Goal: Information Seeking & Learning: Compare options

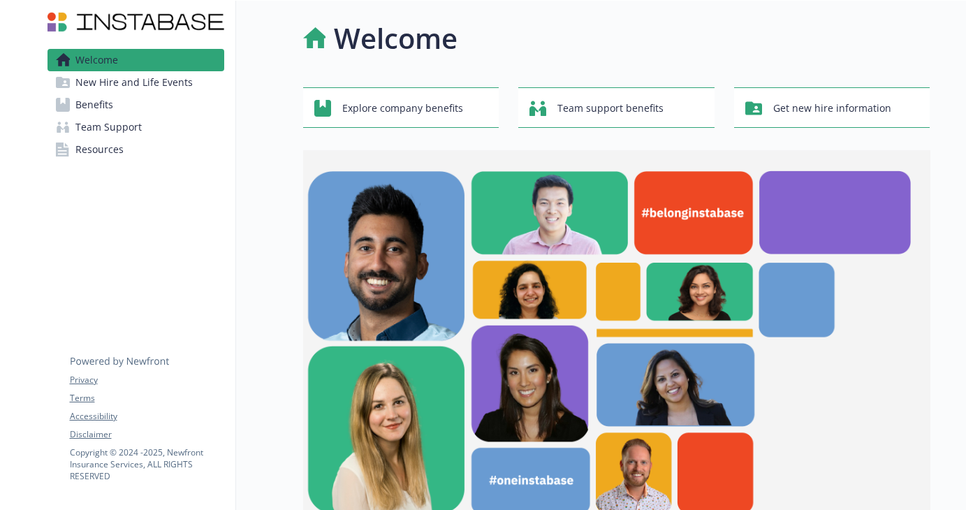
click at [96, 112] on span "Benefits" at bounding box center [94, 105] width 38 height 22
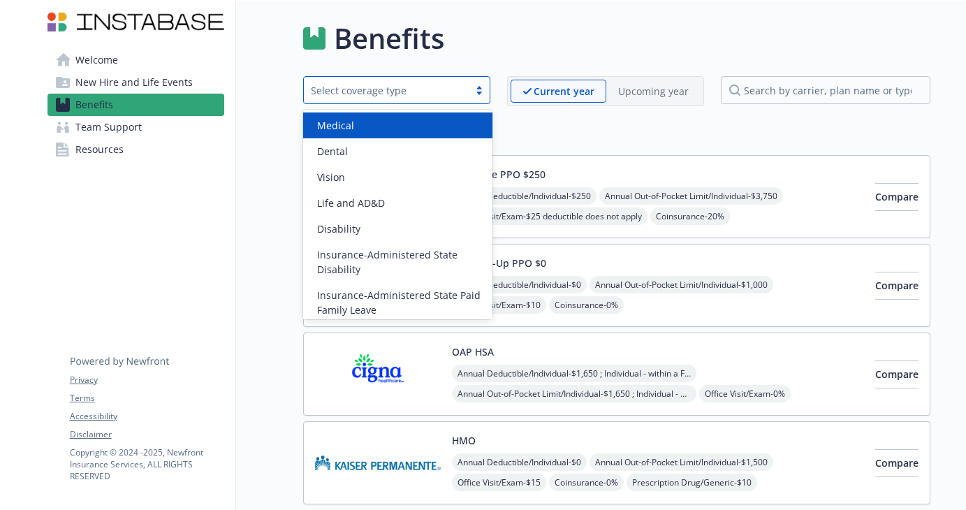
click at [465, 94] on div "Select coverage type" at bounding box center [386, 90] width 165 height 17
click at [468, 126] on div "Medical" at bounding box center [398, 125] width 173 height 15
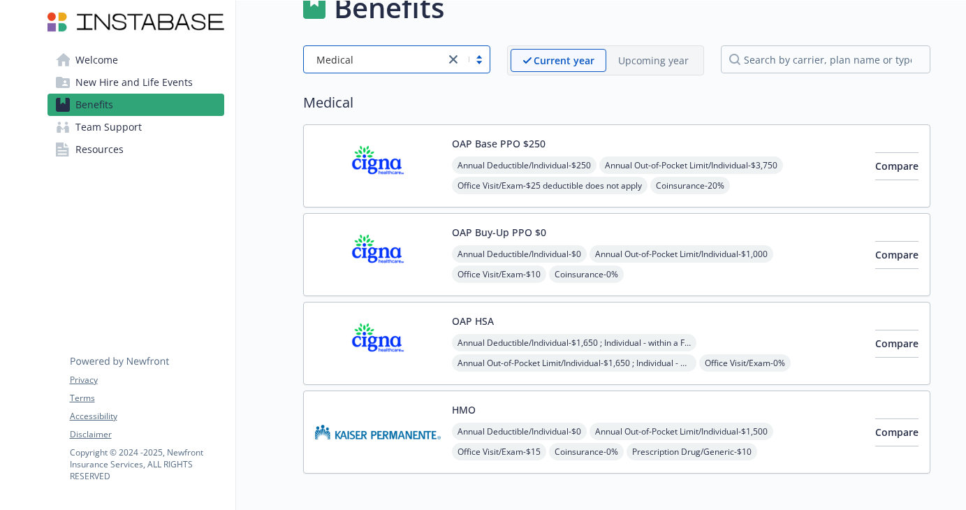
scroll to position [14, 0]
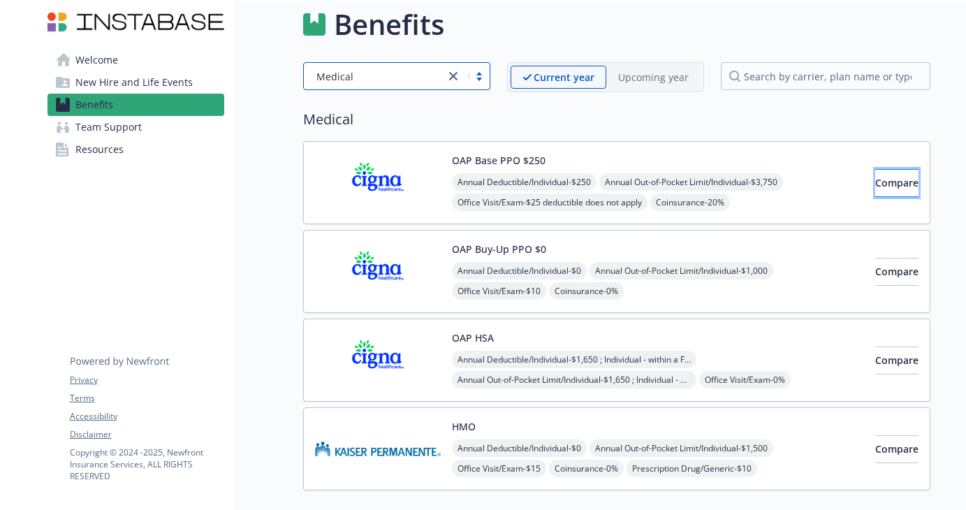
click at [896, 182] on button "Compare" at bounding box center [896, 183] width 43 height 28
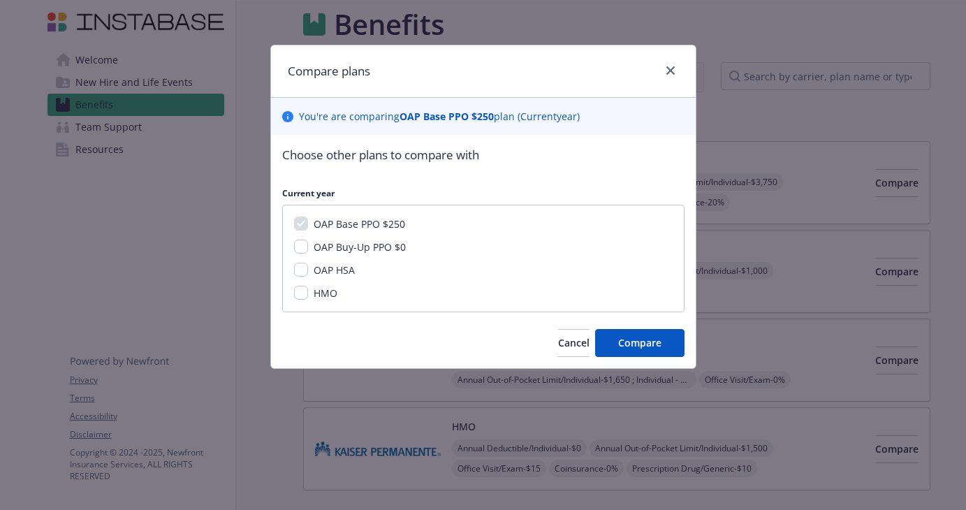
click at [308, 247] on div "OAP Buy-Up PPO $0" at bounding box center [358, 247] width 101 height 15
click at [300, 249] on input "OAP Buy-Up PPO $0" at bounding box center [301, 247] width 14 height 14
checkbox input "true"
click at [307, 268] on input "OAP HSA" at bounding box center [301, 270] width 14 height 14
checkbox input "true"
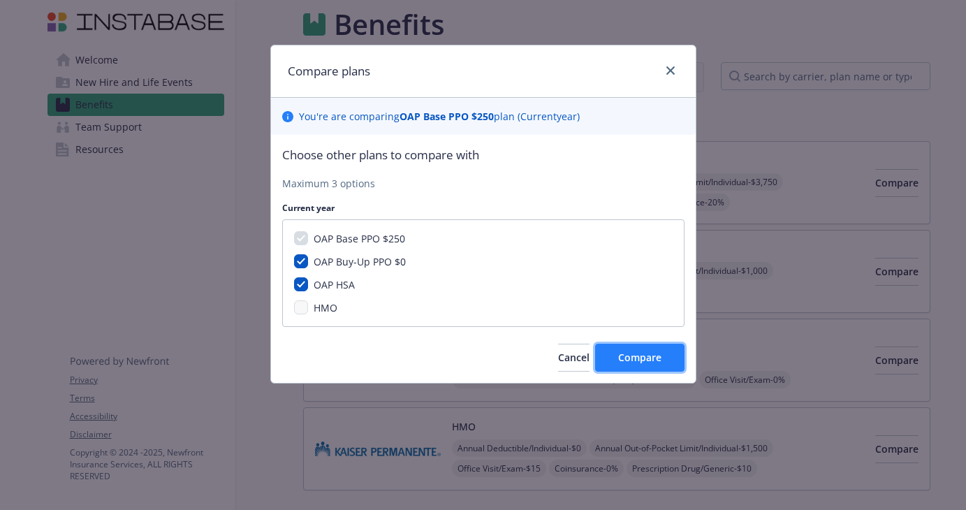
click at [642, 351] on span "Compare" at bounding box center [639, 357] width 43 height 13
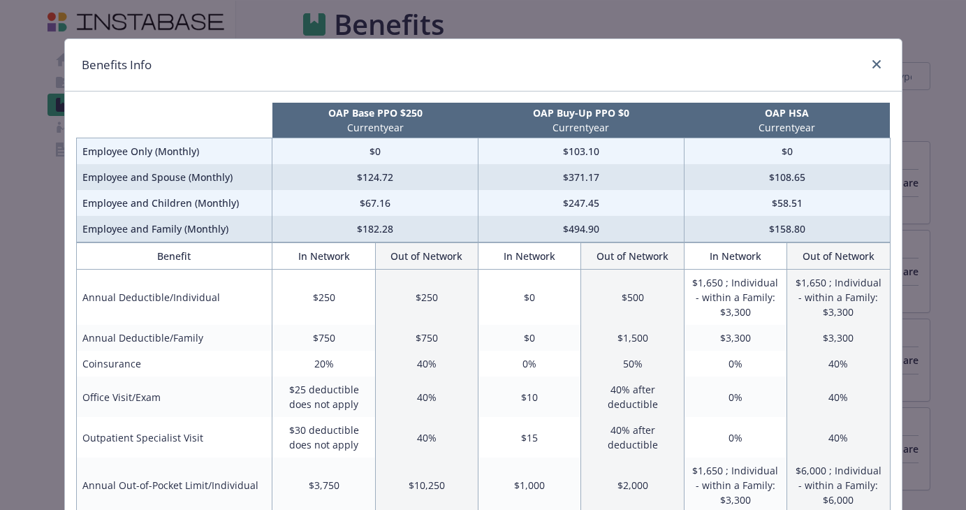
scroll to position [0, 0]
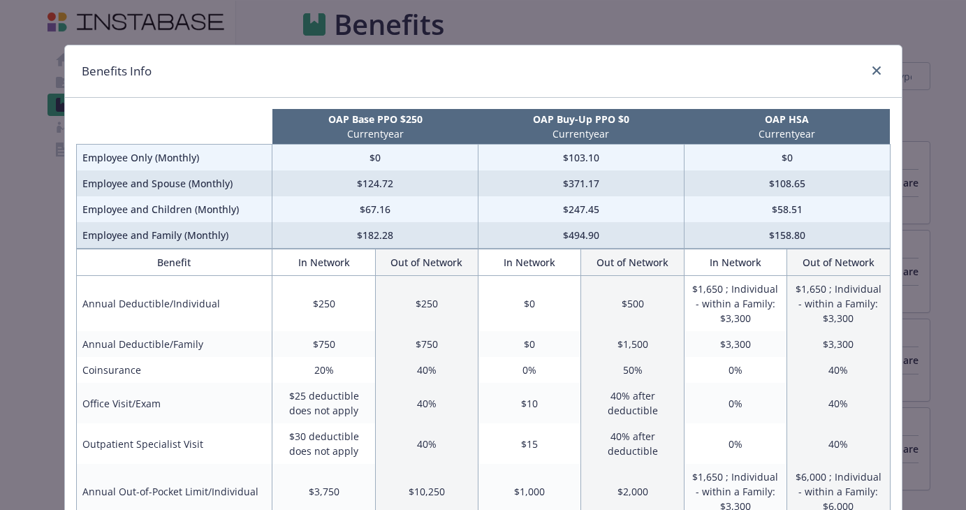
click at [457, 223] on td "$182.28" at bounding box center [375, 235] width 206 height 27
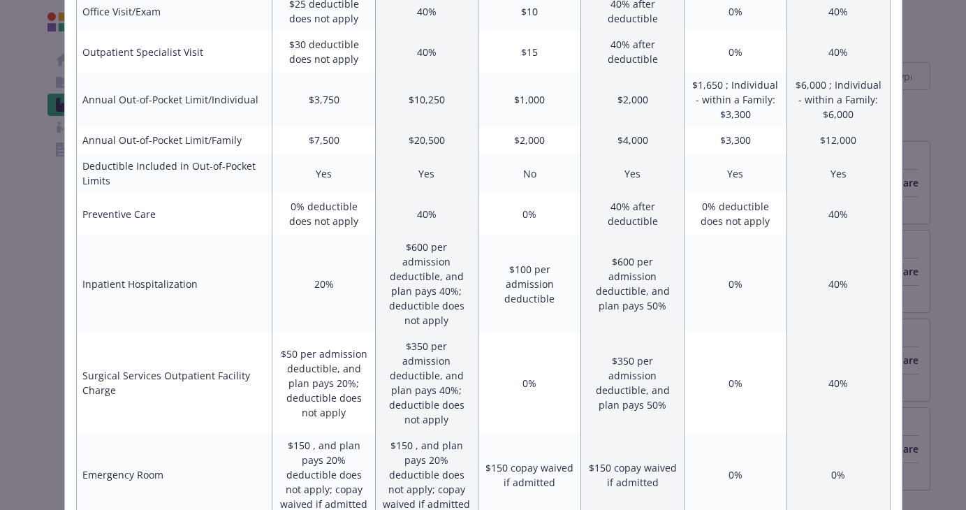
scroll to position [1093, 0]
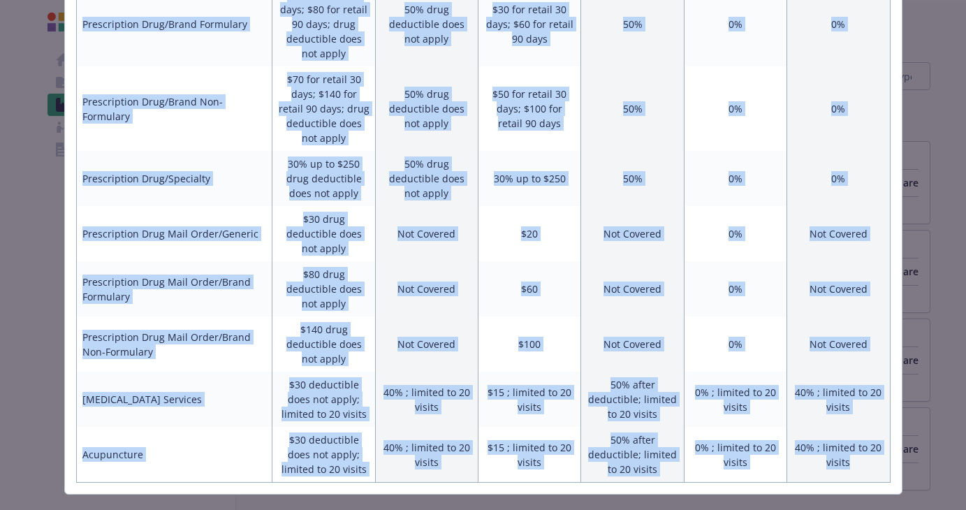
drag, startPoint x: 85, startPoint y: 70, endPoint x: 864, endPoint y: 447, distance: 865.6
copy div "Benefits Info OAP Base PPO $250 Current year OAP Buy-Up PPO $0 Current year OAP…"
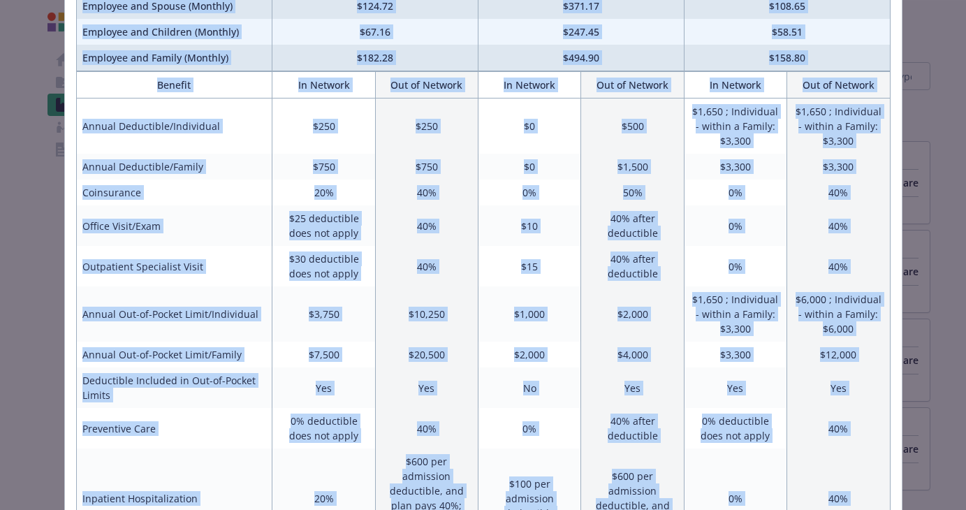
scroll to position [0, 0]
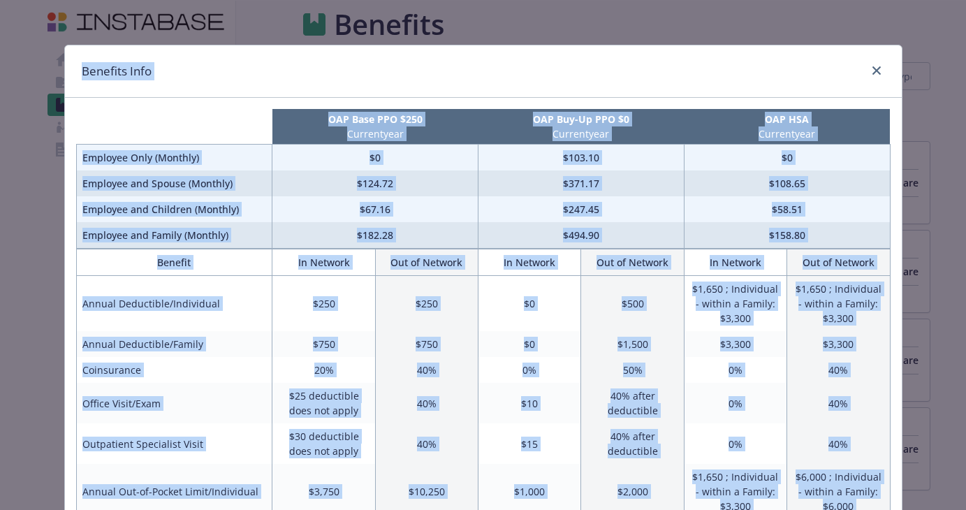
click at [554, 305] on td "$0" at bounding box center [530, 304] width 103 height 56
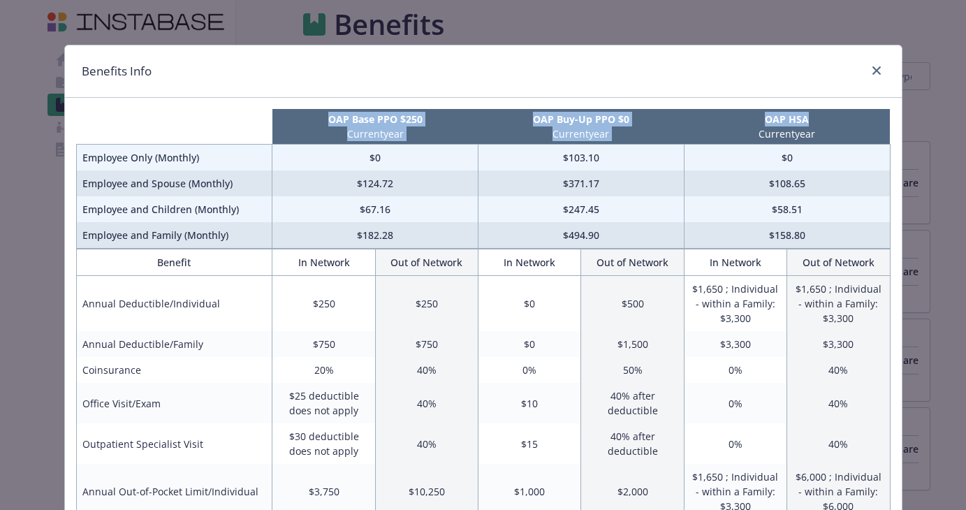
drag, startPoint x: 327, startPoint y: 121, endPoint x: 820, endPoint y: 113, distance: 493.3
click at [820, 113] on tr "OAP Base PPO $250 Current year OAP Buy-Up PPO $0 Current year OAP HSA Current y…" at bounding box center [483, 127] width 814 height 36
copy tr "OAP Base PPO $250 Current year OAP Buy-Up PPO $0 Current year OAP HSA"
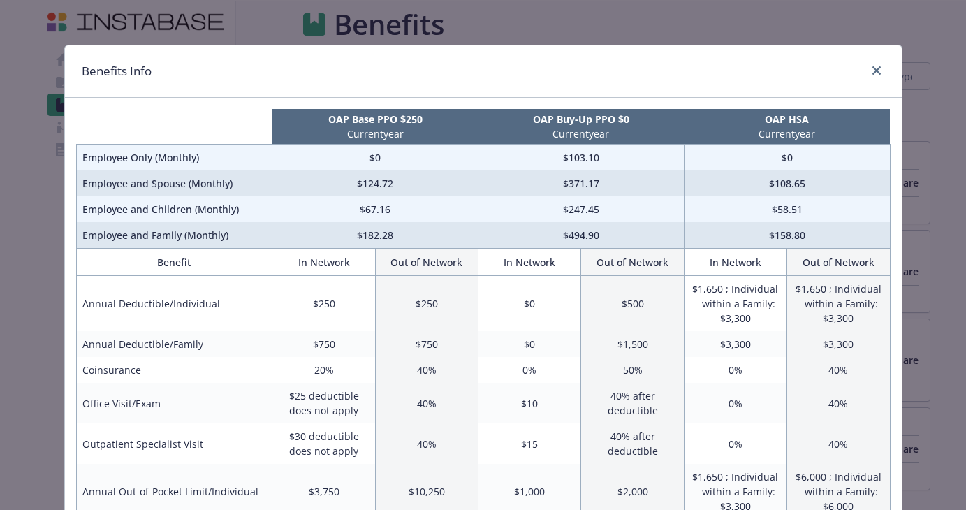
click at [387, 309] on td "$250" at bounding box center [426, 304] width 103 height 56
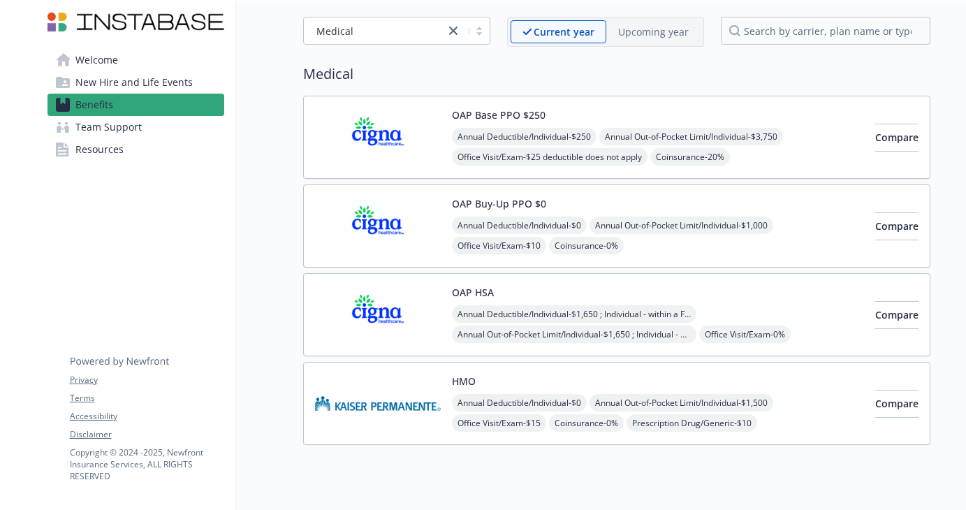
scroll to position [82, 0]
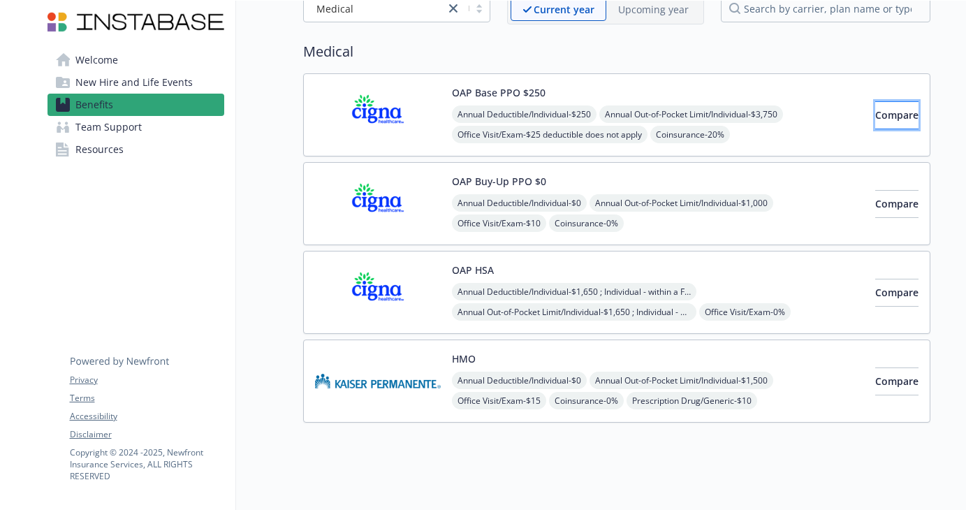
click at [875, 112] on button "Compare" at bounding box center [896, 115] width 43 height 28
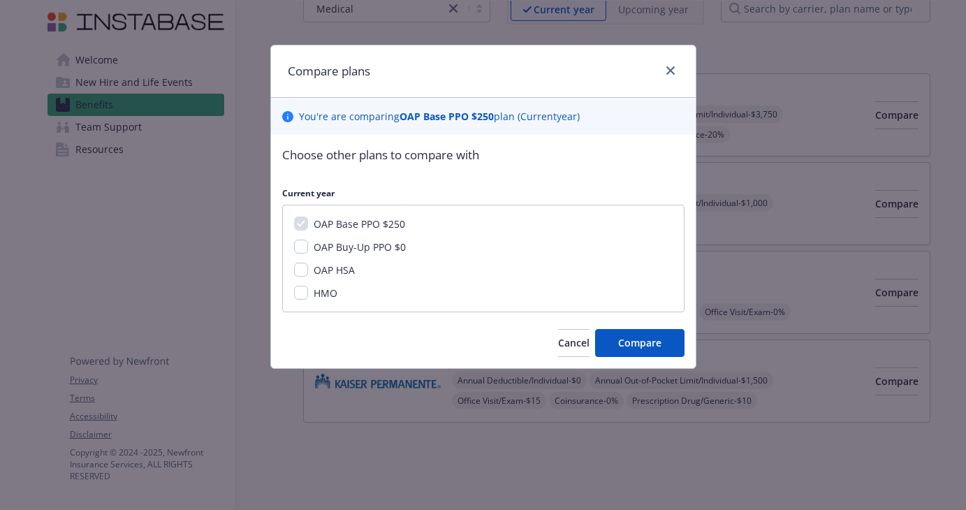
click at [325, 247] on span "OAP Buy-Up PPO $0" at bounding box center [360, 246] width 92 height 13
click at [308, 247] on input "OAP Buy-Up PPO $0" at bounding box center [301, 247] width 14 height 14
checkbox input "true"
click at [322, 272] on span "OAP HSA" at bounding box center [334, 269] width 41 height 13
click at [308, 272] on input "OAP HSA" at bounding box center [301, 270] width 14 height 14
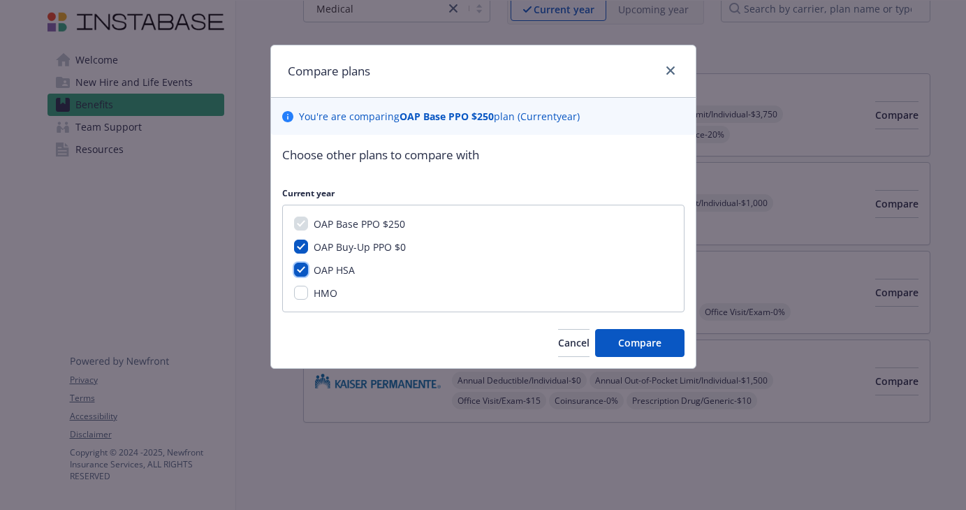
checkbox input "true"
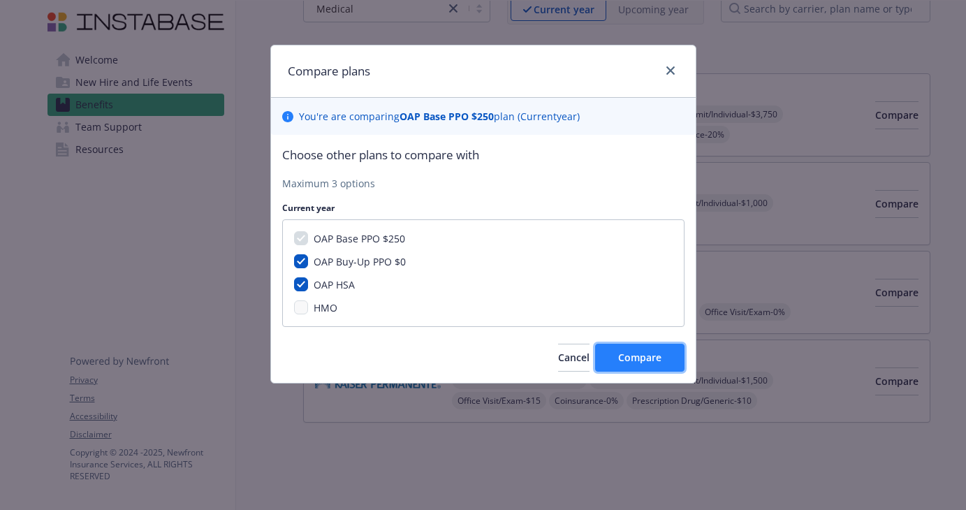
click at [642, 358] on span "Compare" at bounding box center [639, 357] width 43 height 13
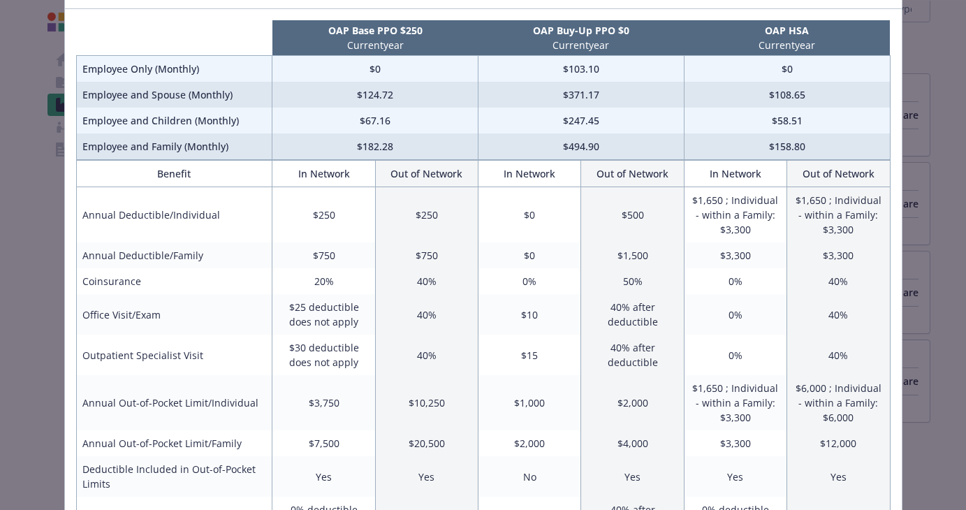
scroll to position [89, 0]
drag, startPoint x: 359, startPoint y: 147, endPoint x: 399, endPoint y: 147, distance: 39.8
click at [400, 147] on td "$182.28" at bounding box center [375, 146] width 206 height 27
drag, startPoint x: 564, startPoint y: 144, endPoint x: 604, endPoint y: 144, distance: 39.8
click at [604, 144] on td "$494.90" at bounding box center [582, 146] width 206 height 27
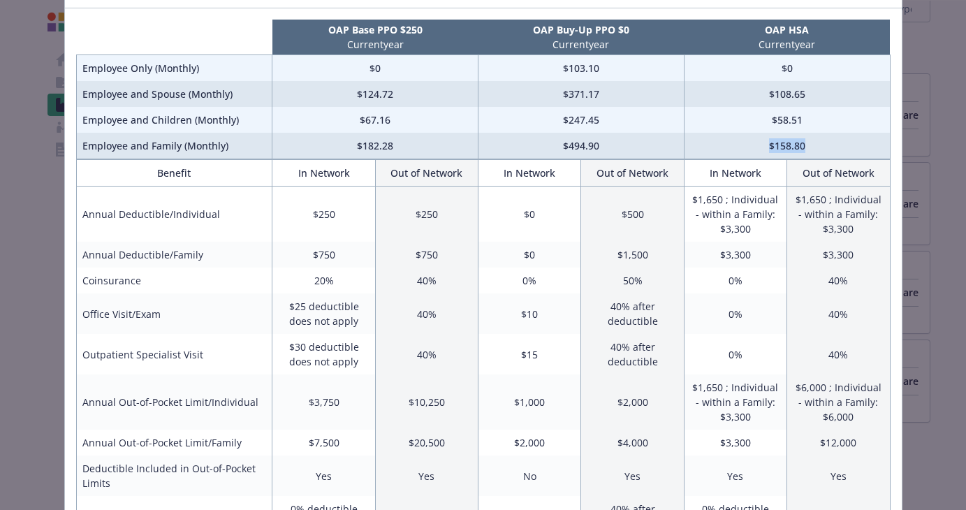
drag, startPoint x: 757, startPoint y: 146, endPoint x: 827, endPoint y: 143, distance: 69.9
click at [827, 144] on td "$158.80" at bounding box center [787, 146] width 206 height 27
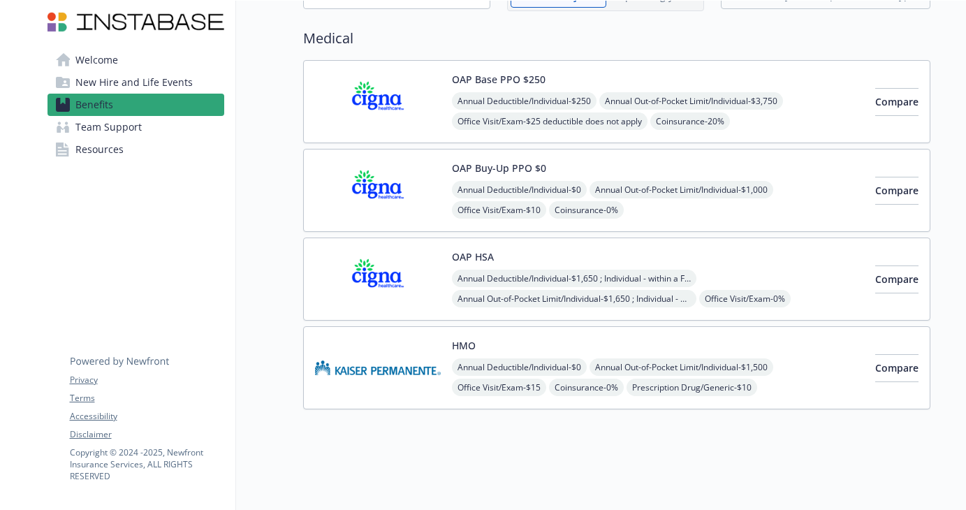
scroll to position [0, 0]
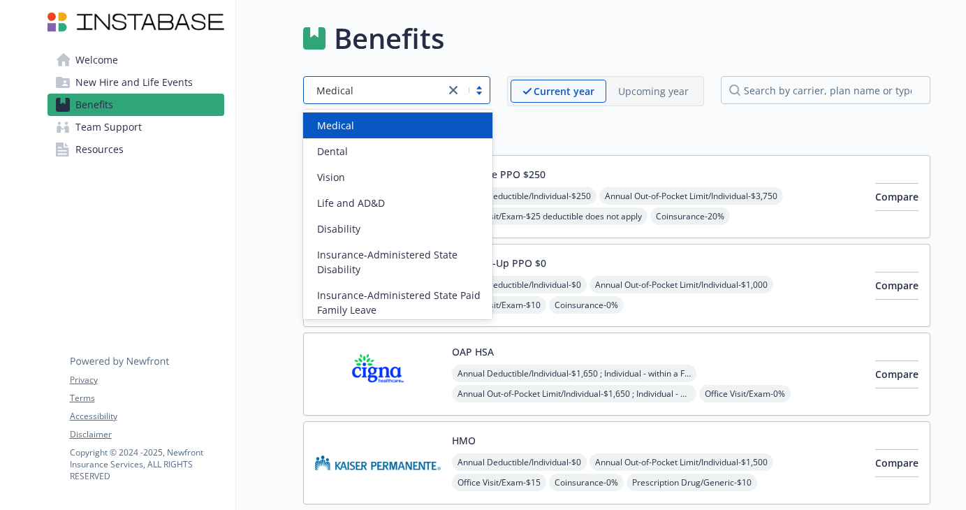
click at [479, 99] on div "Medical" at bounding box center [396, 90] width 187 height 28
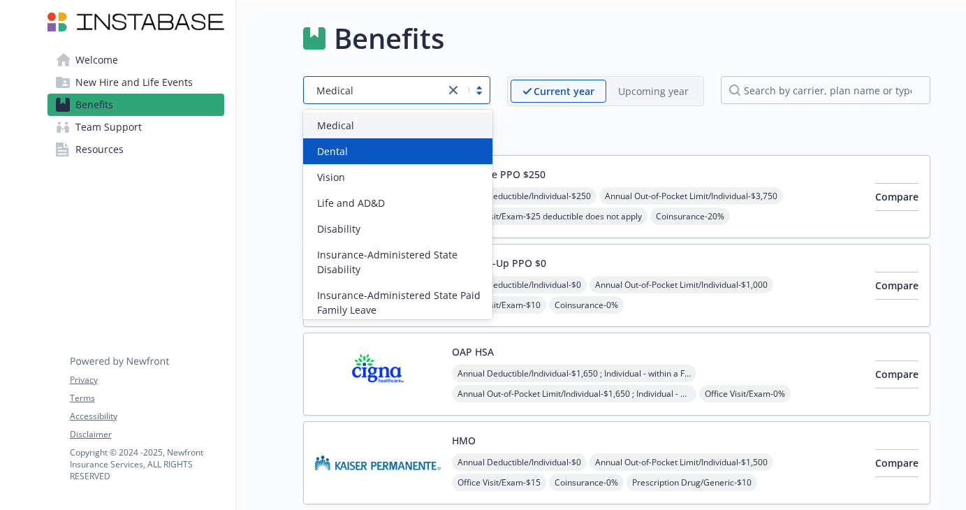
click at [458, 145] on div "Dental" at bounding box center [398, 151] width 173 height 15
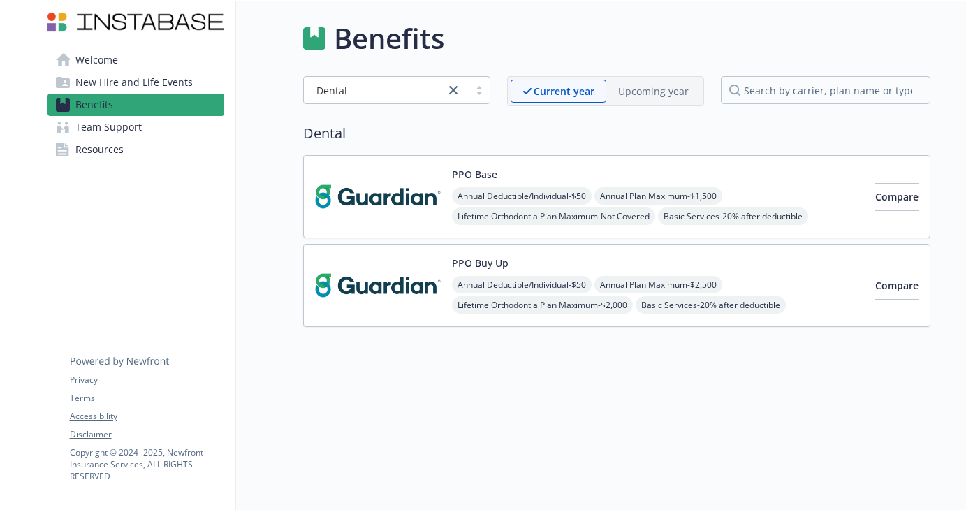
click at [408, 189] on img at bounding box center [378, 196] width 126 height 59
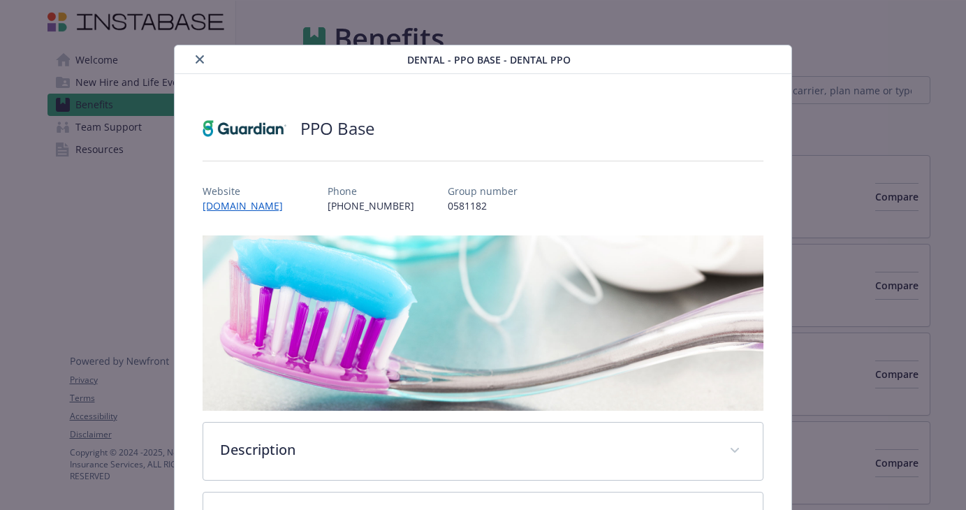
scroll to position [42, 0]
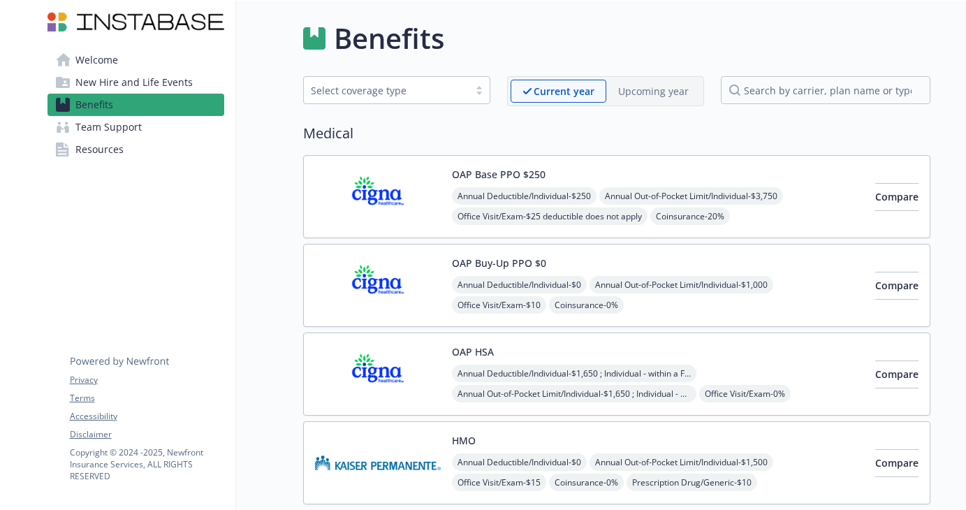
click at [444, 92] on div "Select coverage type" at bounding box center [386, 90] width 151 height 15
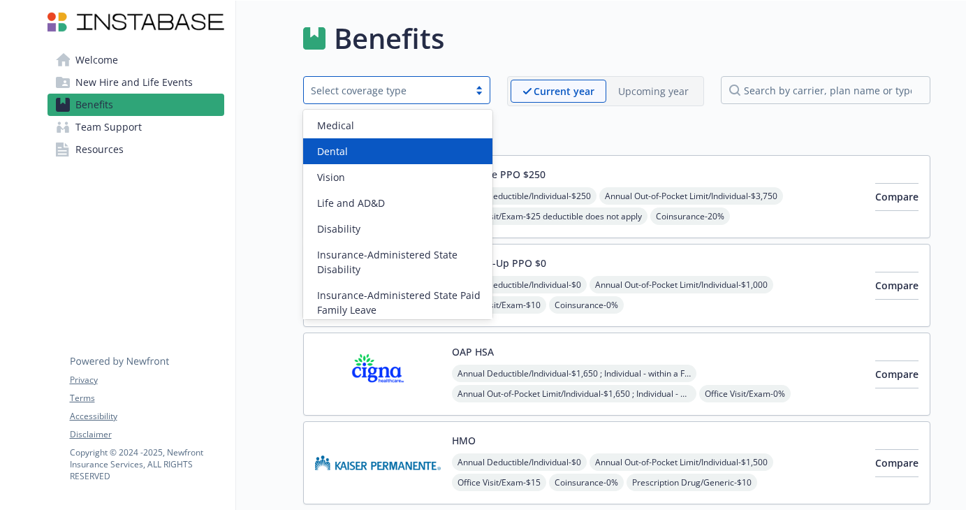
click at [430, 147] on div "Dental" at bounding box center [398, 151] width 173 height 15
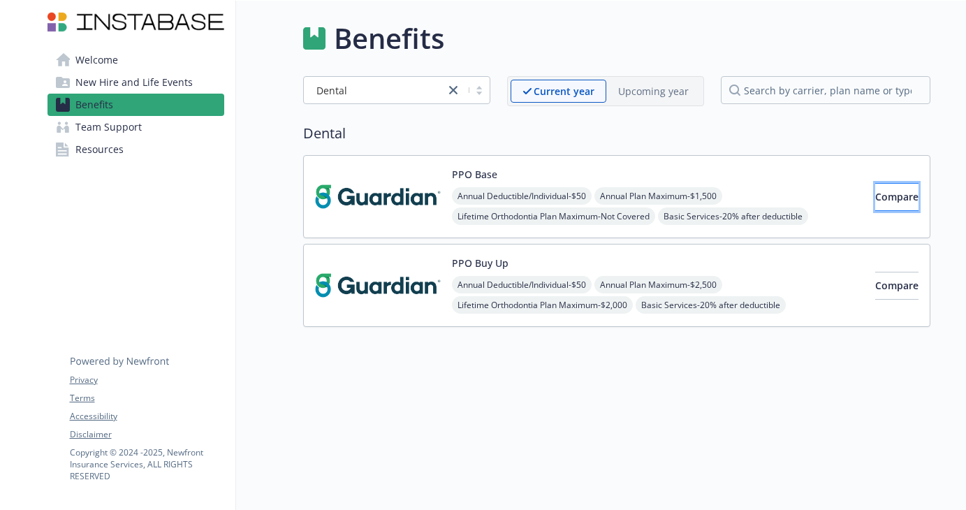
click at [875, 206] on button "Compare" at bounding box center [896, 197] width 43 height 28
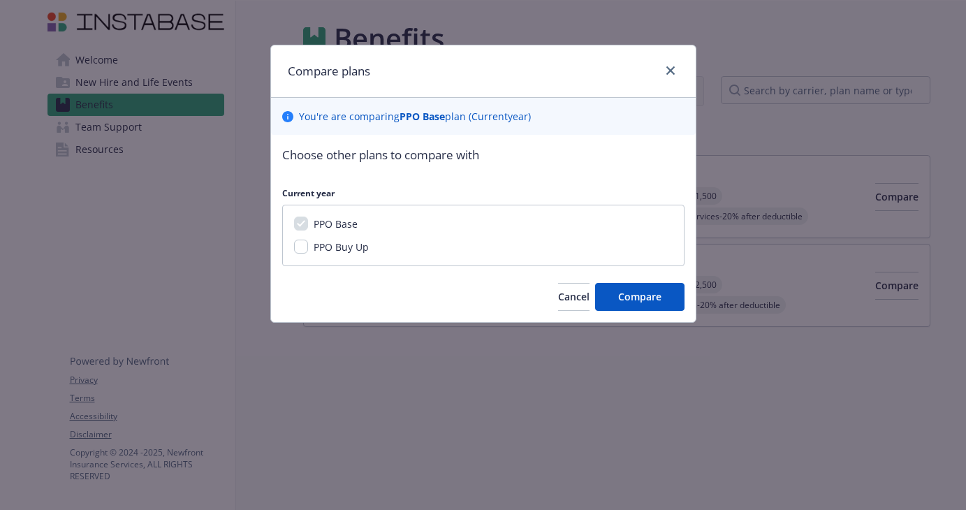
click at [326, 242] on span "PPO Buy Up" at bounding box center [341, 246] width 55 height 13
click at [308, 242] on input "PPO Buy Up" at bounding box center [301, 247] width 14 height 14
checkbox input "true"
click at [649, 305] on button "Compare" at bounding box center [639, 297] width 89 height 28
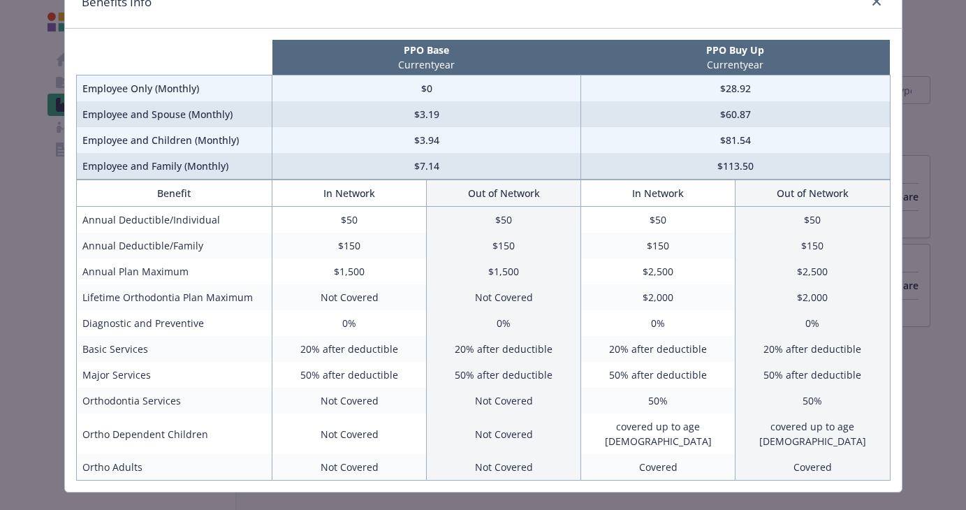
scroll to position [82, 0]
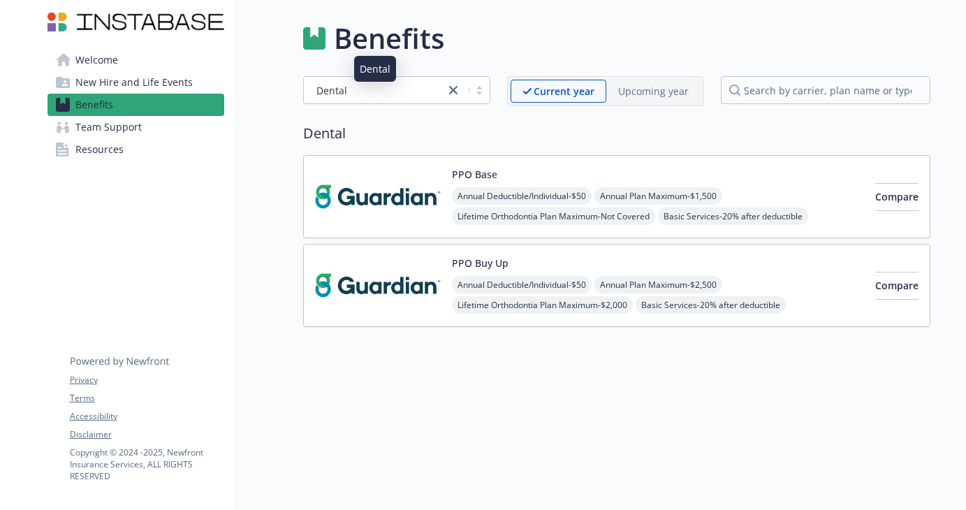
click at [419, 87] on div "Dental" at bounding box center [374, 90] width 127 height 15
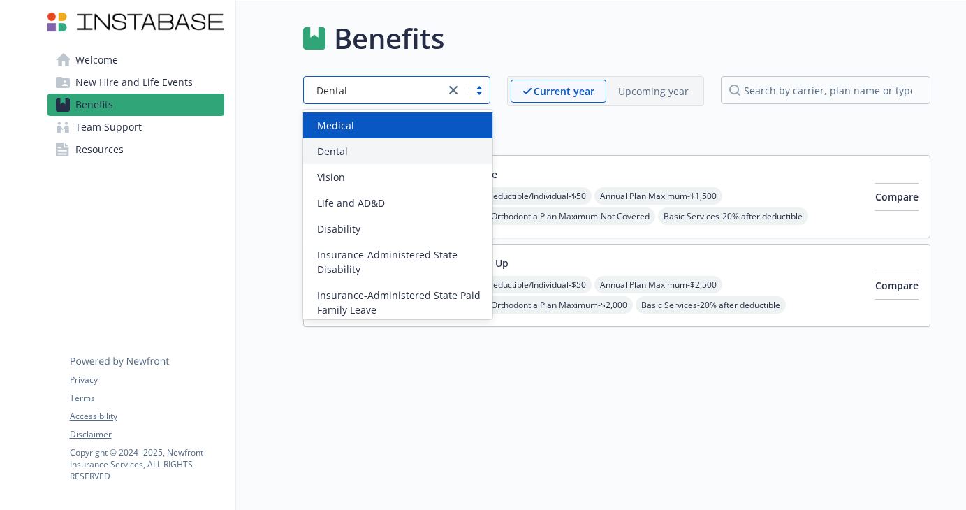
click at [408, 132] on div "Medical" at bounding box center [398, 125] width 173 height 15
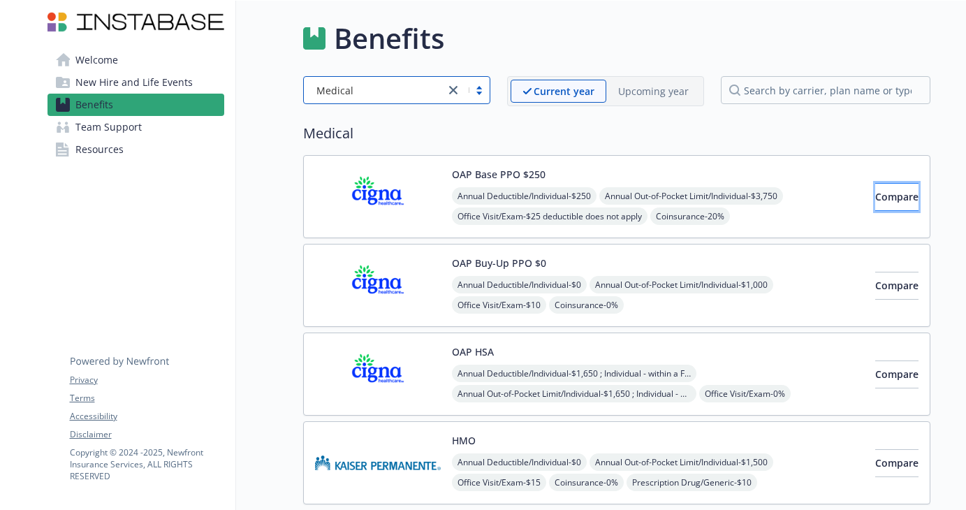
click at [875, 194] on span "Compare" at bounding box center [896, 196] width 43 height 13
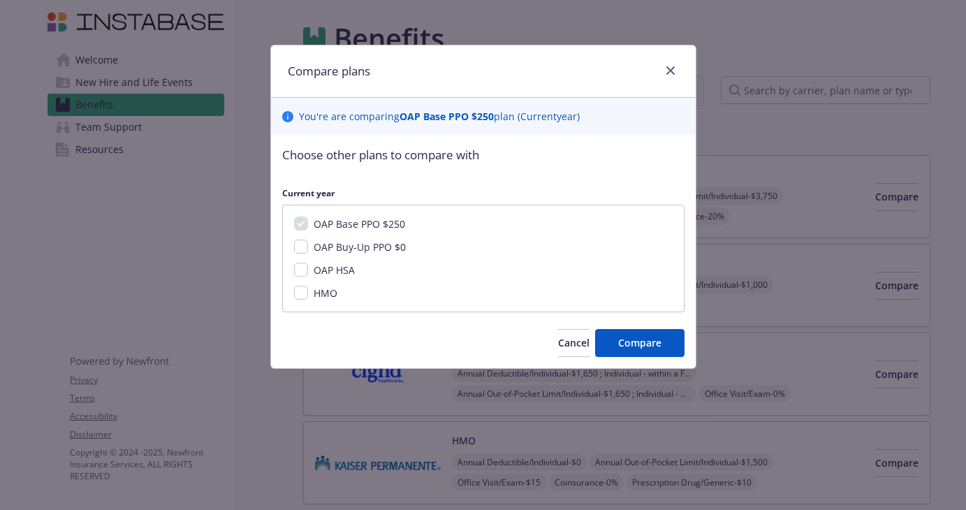
click at [364, 252] on span "OAP Buy-Up PPO $0" at bounding box center [360, 246] width 92 height 13
click at [308, 252] on input "OAP Buy-Up PPO $0" at bounding box center [301, 247] width 14 height 14
checkbox input "true"
click at [310, 304] on div "OAP Base PPO $250 OAP Buy-Up PPO $0 OAP HSA HMO" at bounding box center [483, 259] width 402 height 108
click at [301, 292] on input "HMO" at bounding box center [301, 293] width 14 height 14
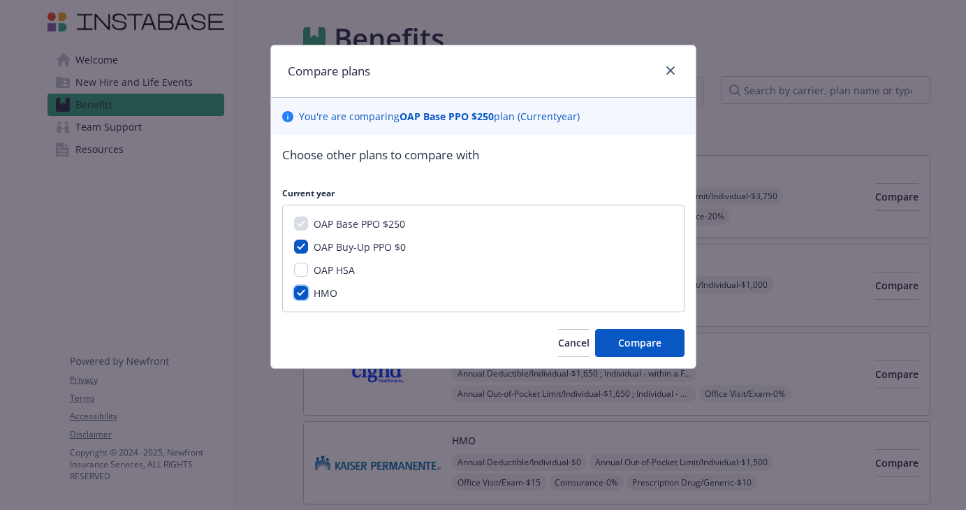
checkbox input "true"
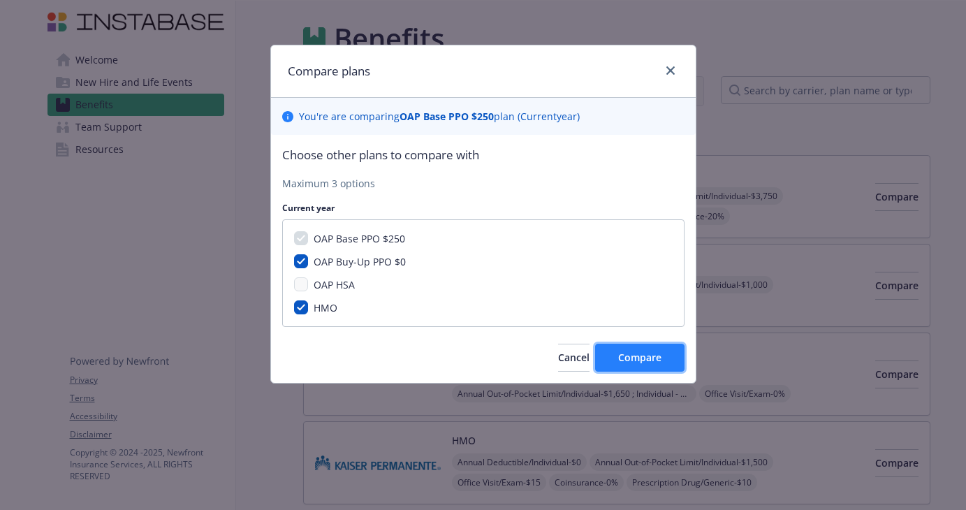
click at [619, 356] on span "Compare" at bounding box center [639, 357] width 43 height 13
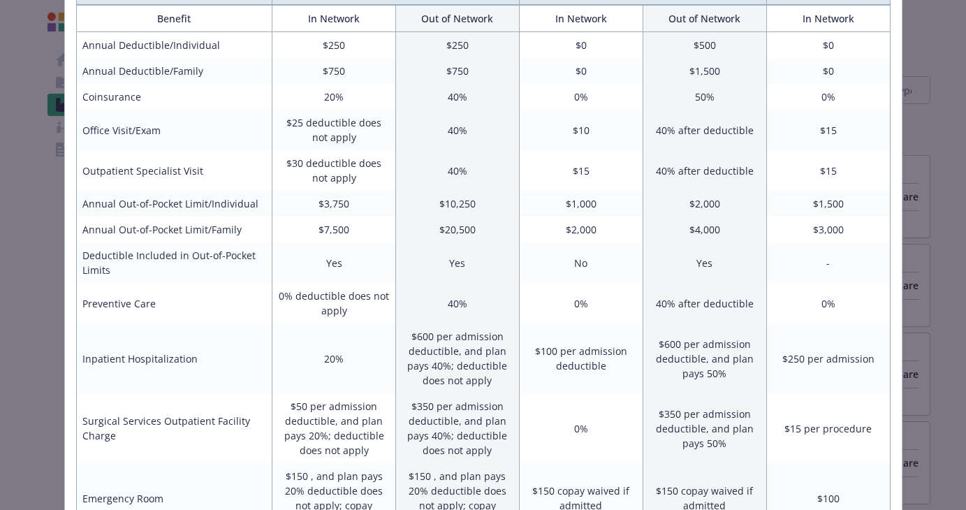
scroll to position [0, 0]
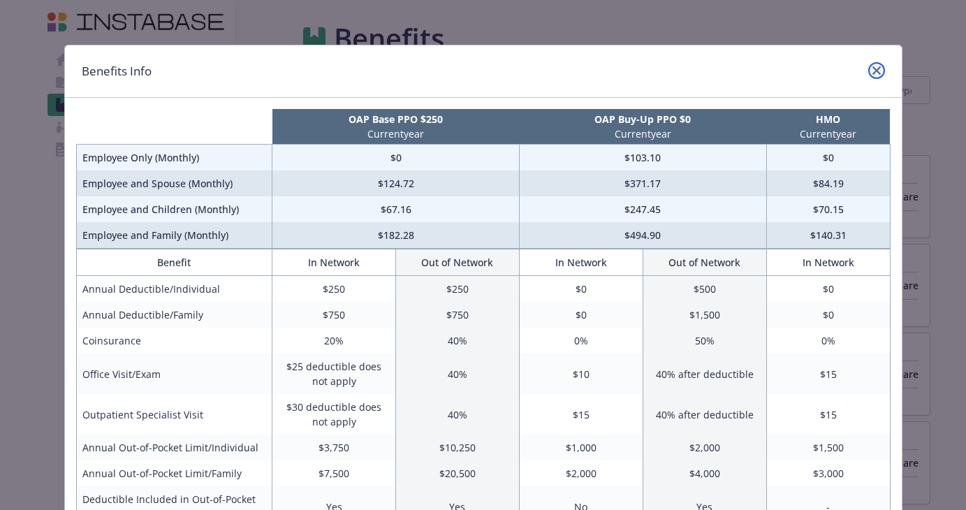
click at [873, 72] on icon "close" at bounding box center [877, 70] width 8 height 8
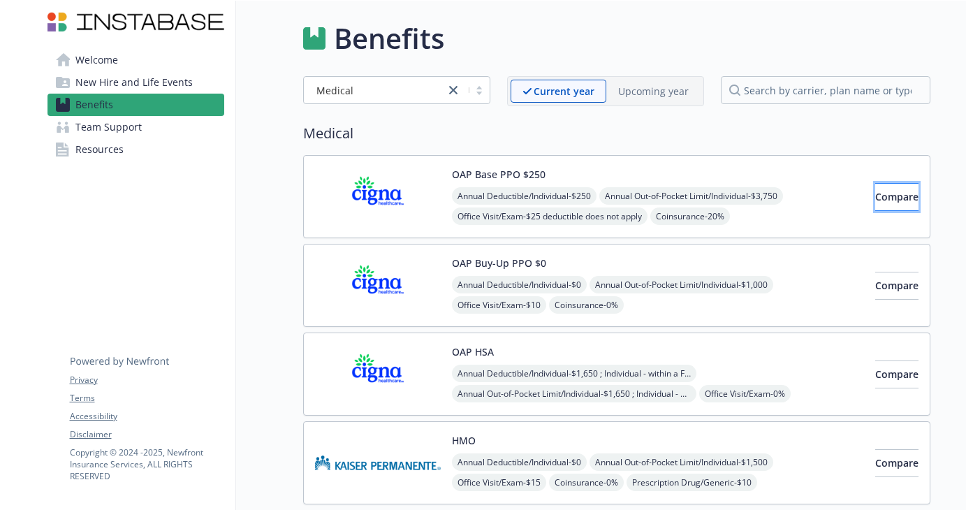
click at [875, 204] on button "Compare" at bounding box center [896, 197] width 43 height 28
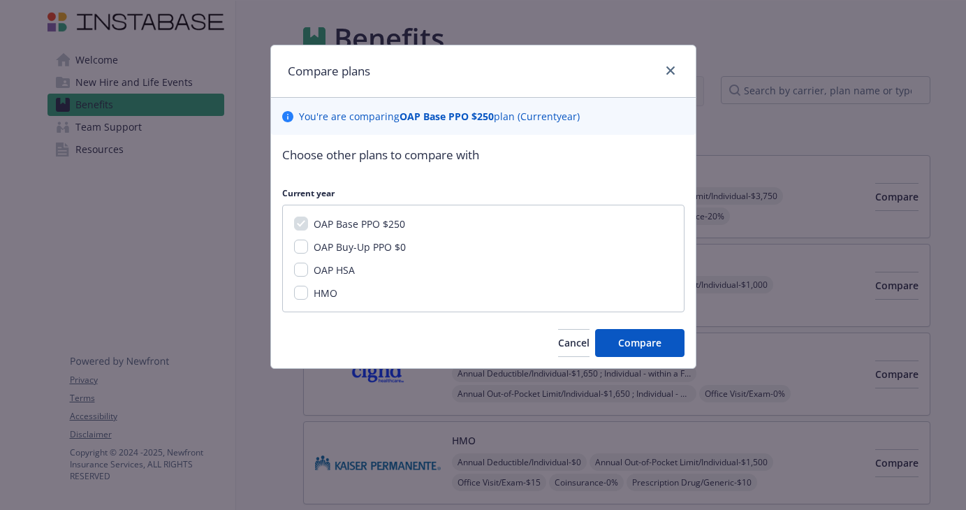
click at [379, 245] on span "OAP Buy-Up PPO $0" at bounding box center [360, 246] width 92 height 13
click at [308, 245] on input "OAP Buy-Up PPO $0" at bounding box center [301, 247] width 14 height 14
checkbox input "true"
click at [646, 341] on span "Compare" at bounding box center [639, 342] width 43 height 13
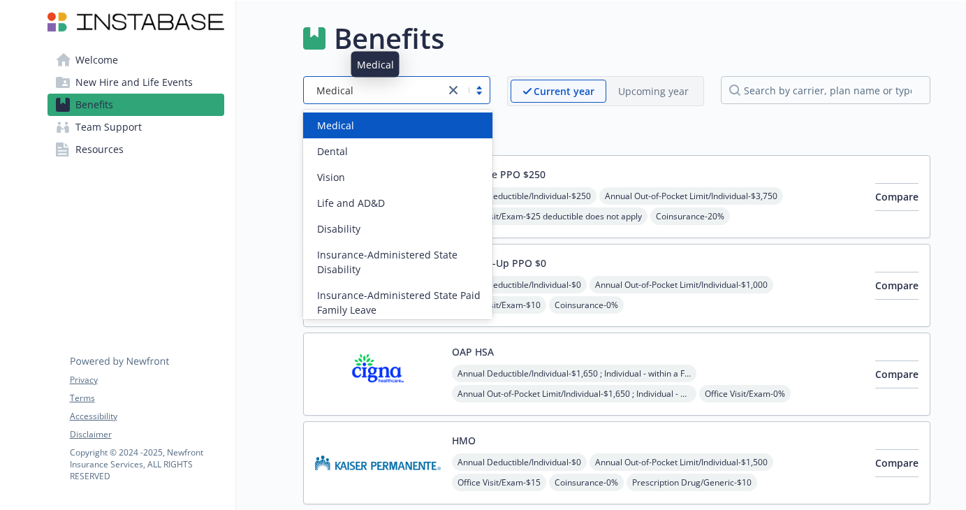
click at [395, 87] on div "Medical" at bounding box center [374, 90] width 127 height 15
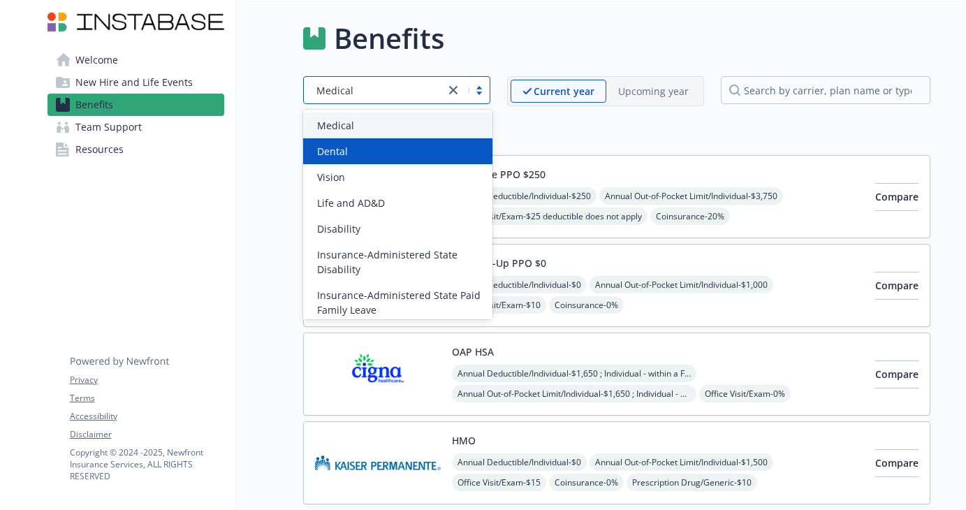
click at [389, 144] on div "Dental" at bounding box center [398, 151] width 173 height 15
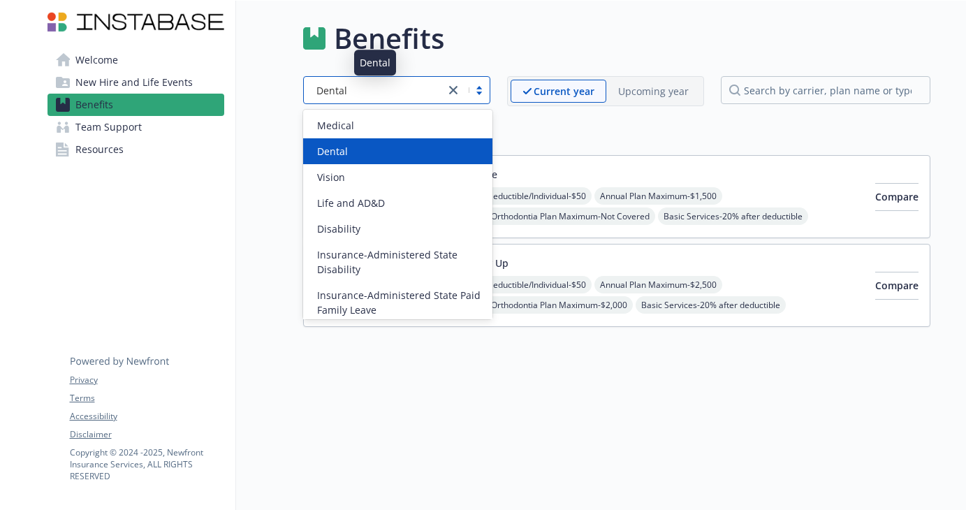
click at [438, 83] on div "Dental" at bounding box center [374, 90] width 127 height 15
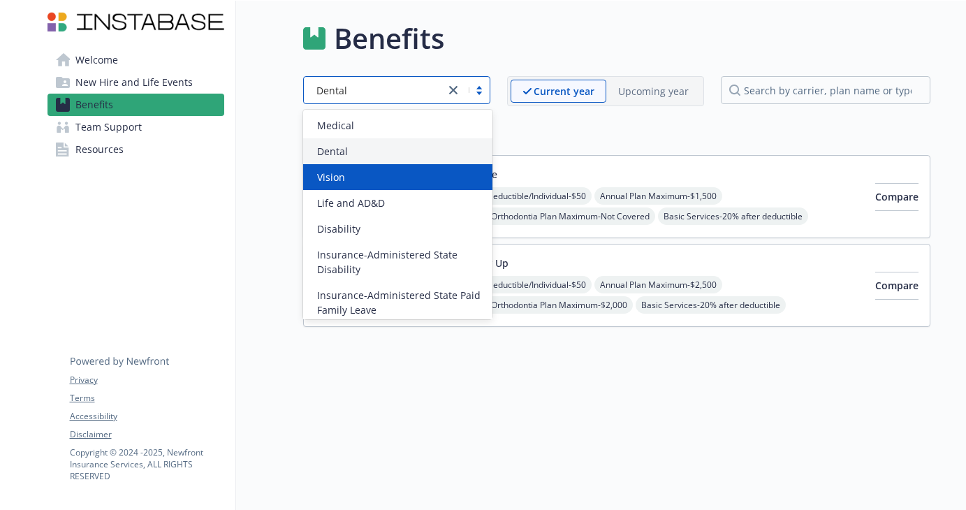
click at [415, 180] on div "Vision" at bounding box center [398, 177] width 173 height 15
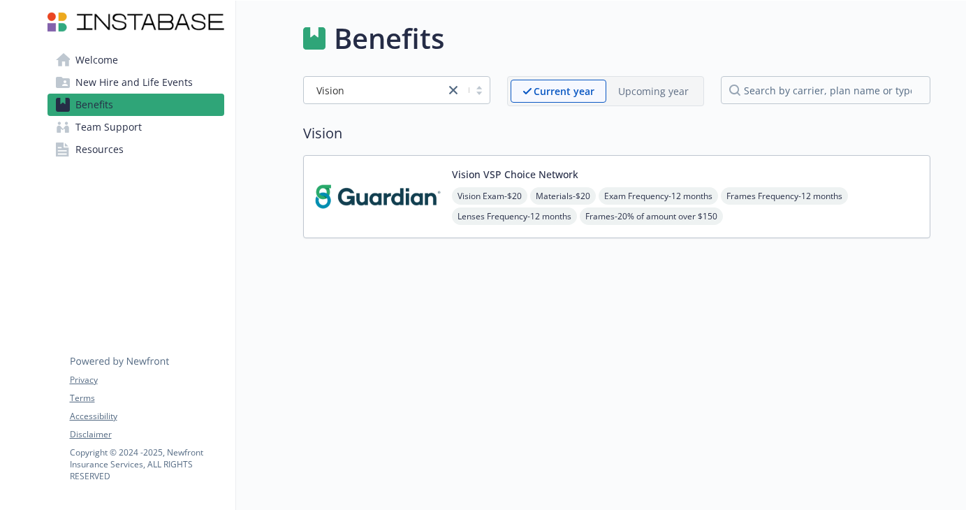
click at [401, 212] on img at bounding box center [378, 196] width 126 height 59
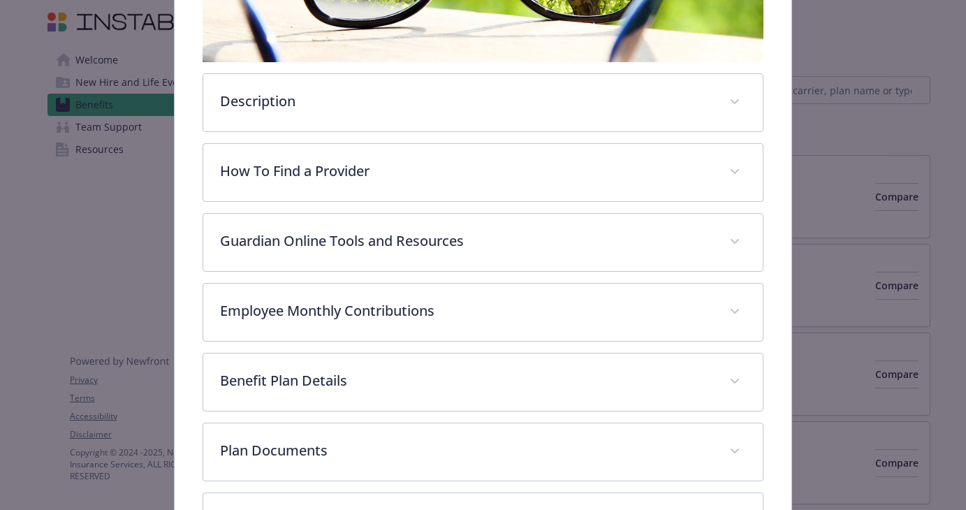
scroll to position [351, 0]
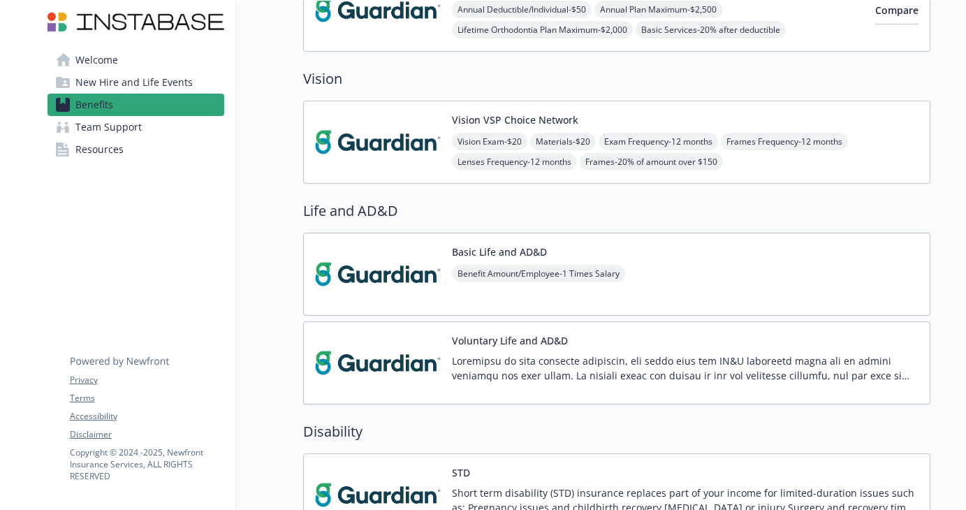
scroll to position [667, 0]
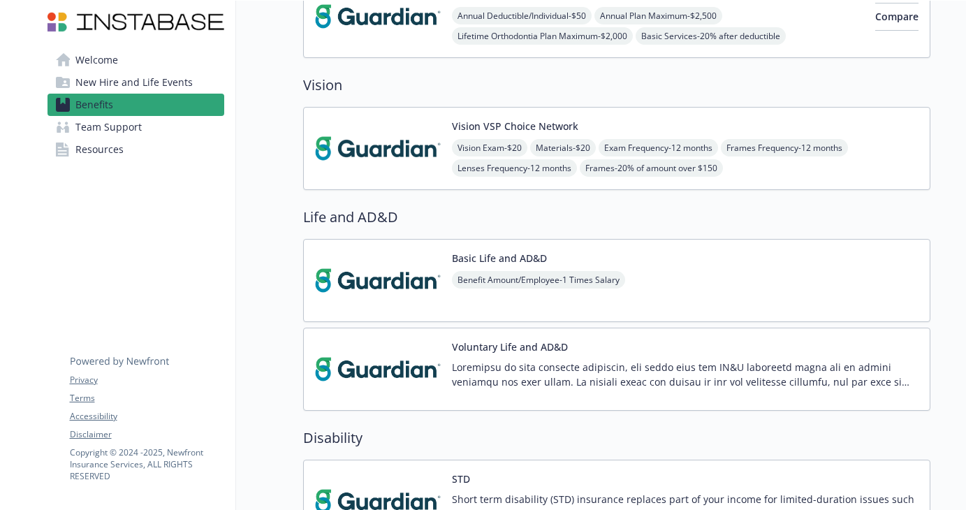
click at [386, 117] on div "Vision VSP Choice Network Vision Exam - $20 Materials - $20 Exam Frequency - 12…" at bounding box center [616, 148] width 627 height 83
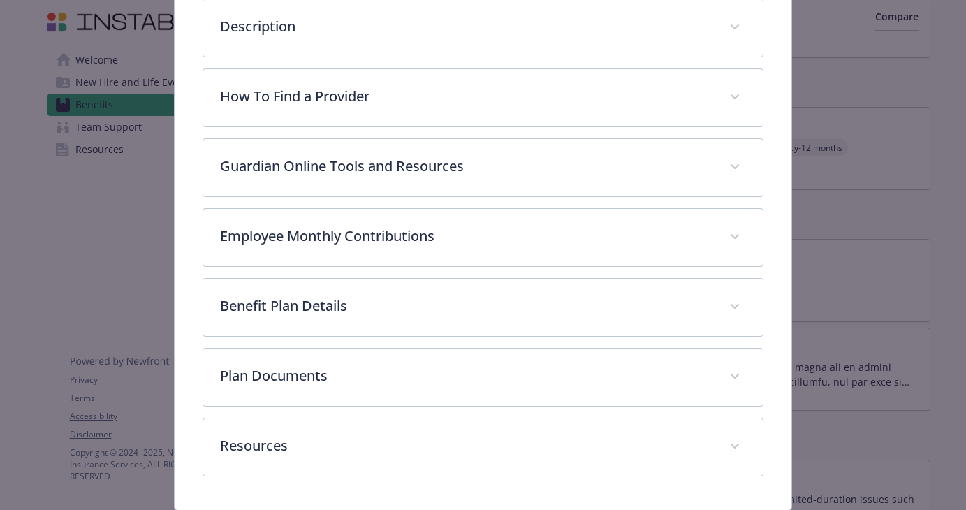
scroll to position [469, 0]
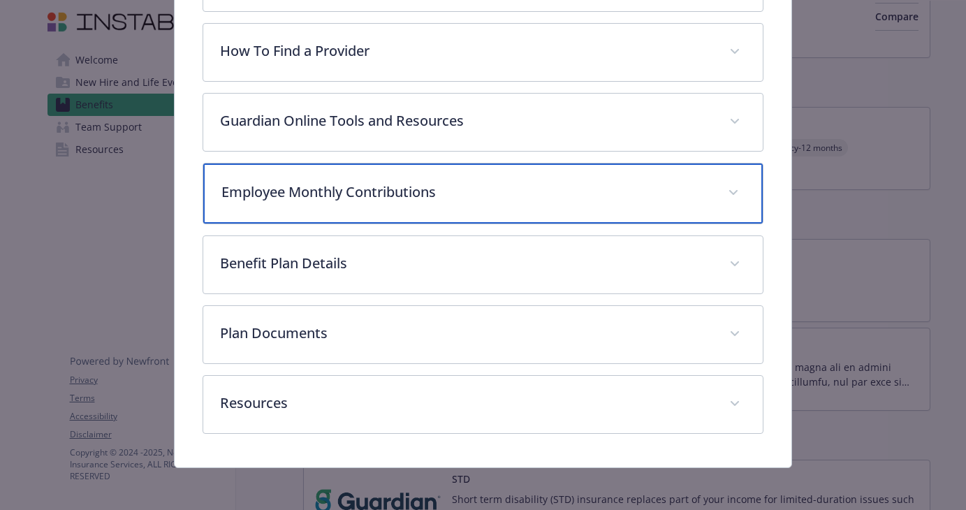
click at [486, 195] on p "Employee Monthly Contributions" at bounding box center [466, 192] width 490 height 21
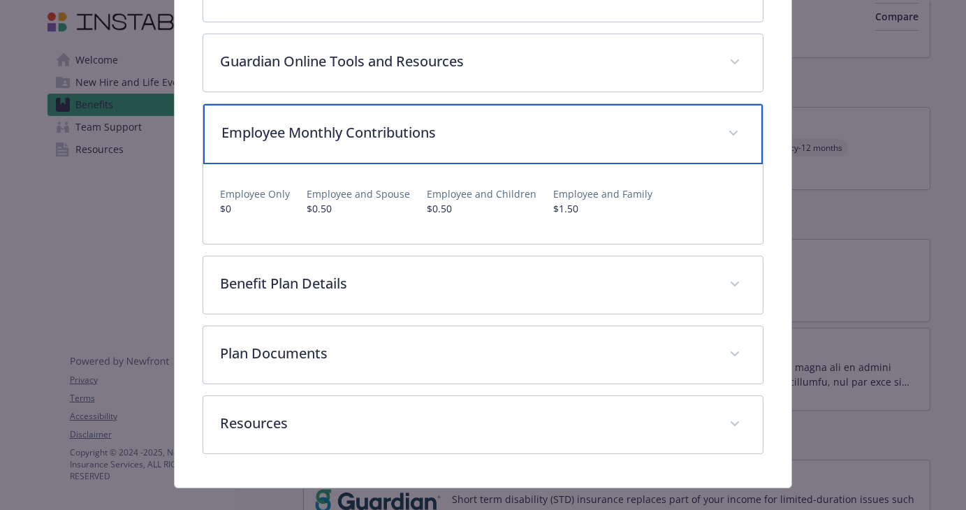
scroll to position [551, 0]
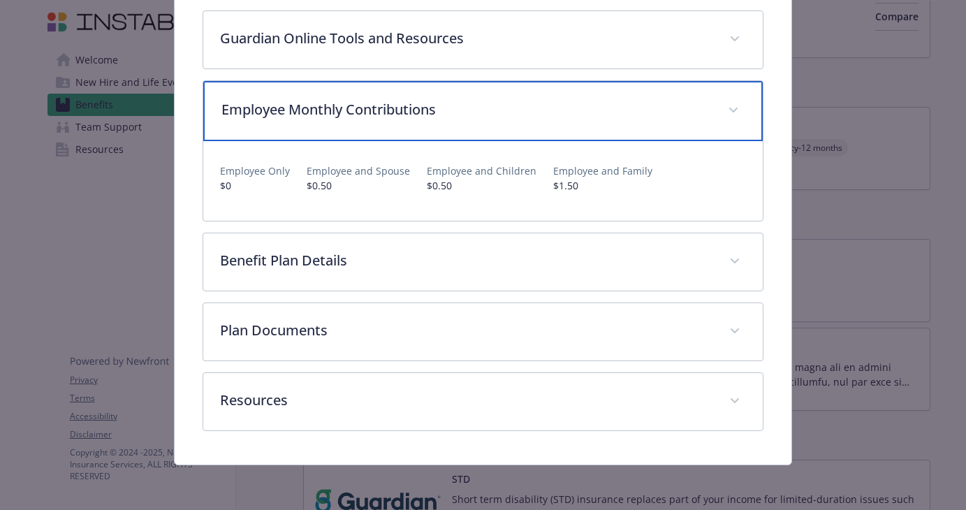
click at [514, 112] on p "Employee Monthly Contributions" at bounding box center [466, 109] width 490 height 21
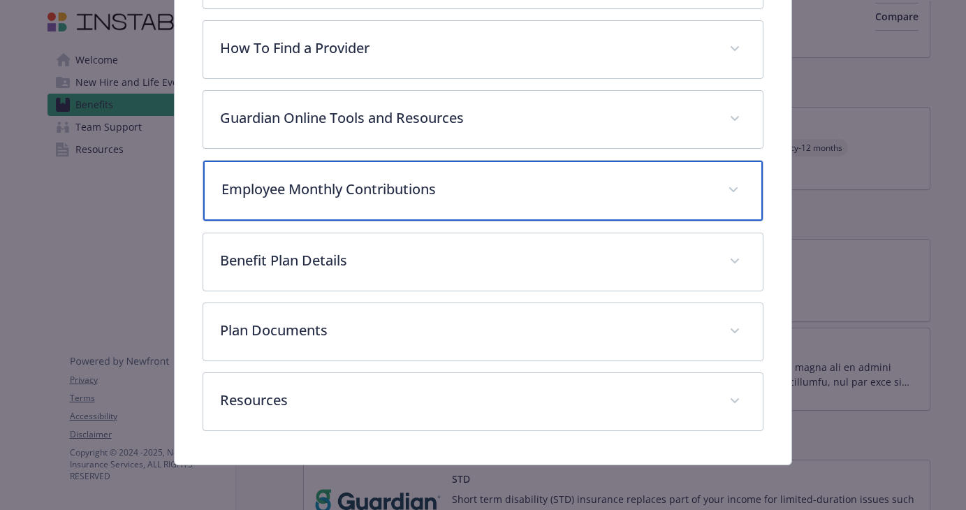
scroll to position [472, 0]
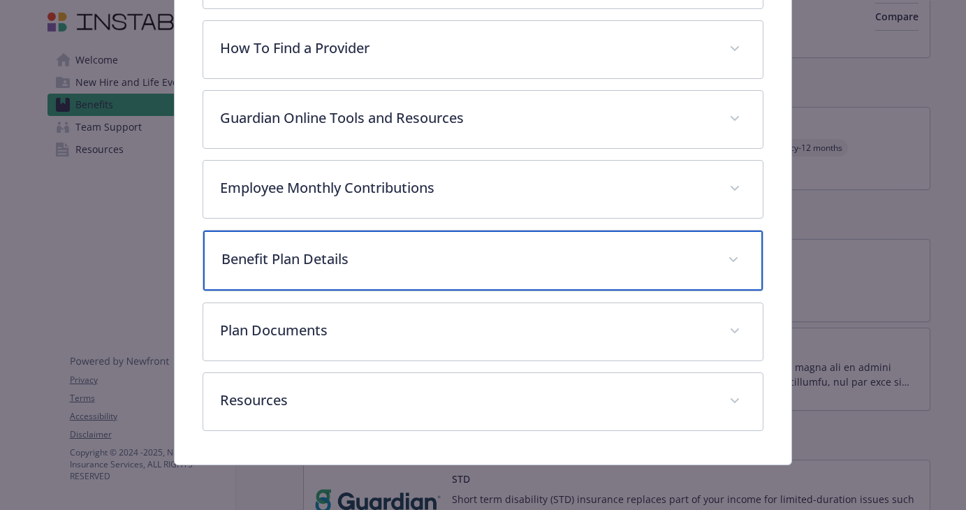
click at [478, 256] on p "Benefit Plan Details" at bounding box center [466, 259] width 490 height 21
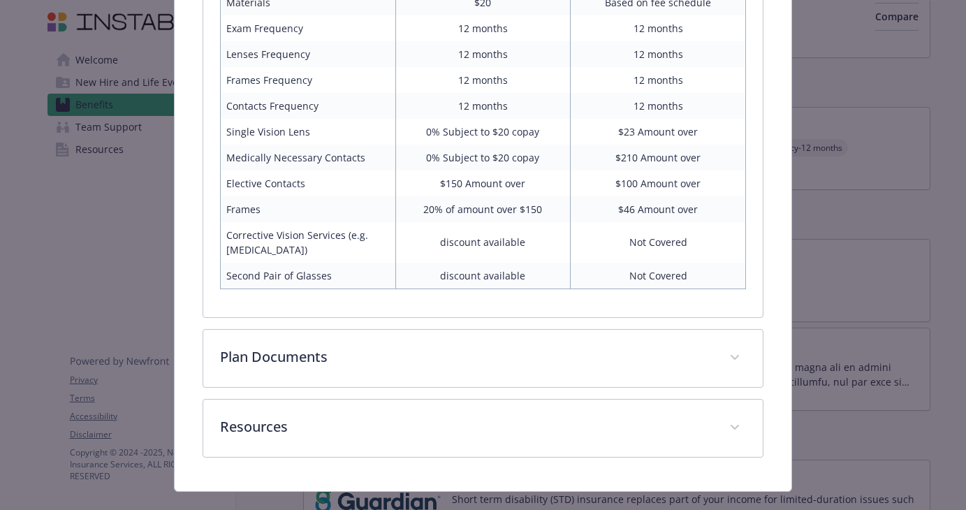
scroll to position [864, 0]
